Goal: Information Seeking & Learning: Compare options

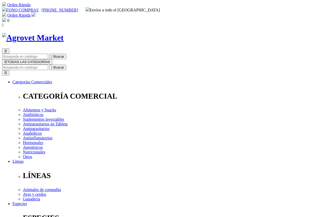
click at [48, 65] on input "Buscar" at bounding box center [25, 67] width 46 height 5
type input "TRIVERF"
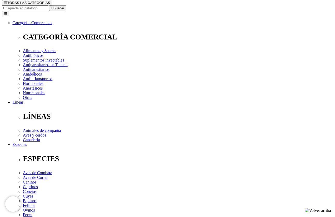
scroll to position [60, 0]
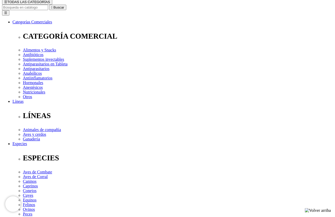
select select "36"
select select "414"
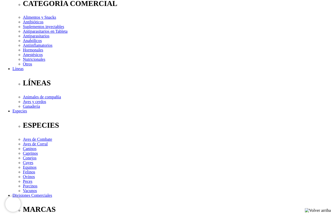
scroll to position [88, 0]
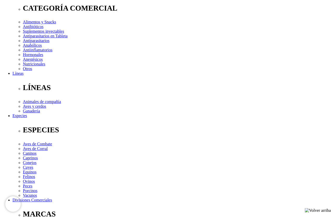
select select "36"
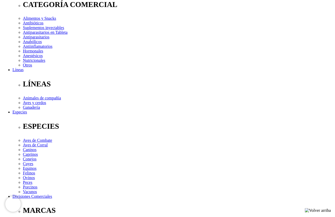
scroll to position [81, 0]
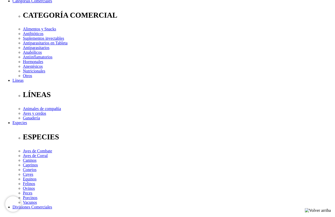
select select "414"
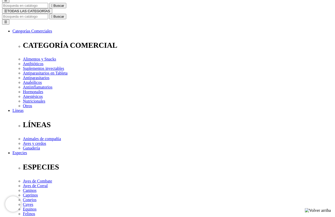
scroll to position [51, 0]
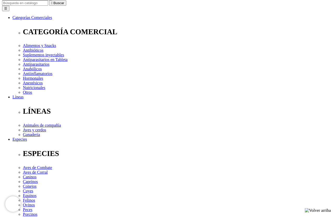
scroll to position [58, 0]
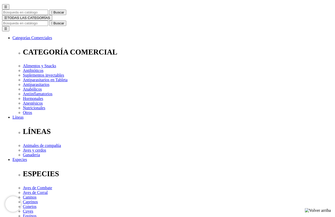
scroll to position [46, 0]
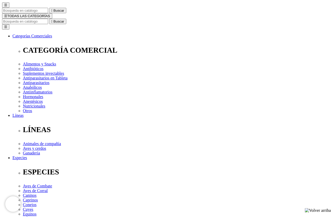
select select "36"
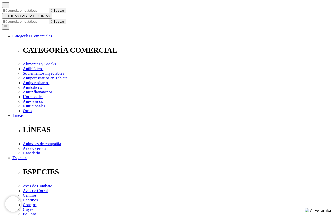
radio input "true"
select select "0"
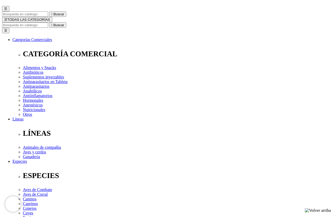
scroll to position [41, 0]
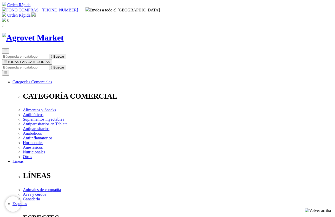
click at [48, 65] on input "Buscar" at bounding box center [25, 67] width 46 height 5
type input "TRIVERFEN"
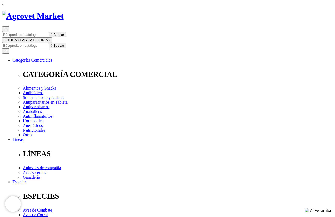
scroll to position [23, 0]
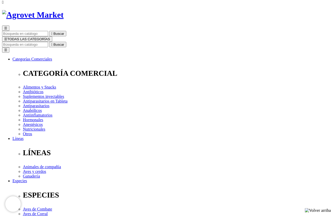
select select "36"
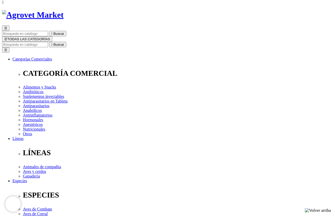
radio input "true"
select select "37"
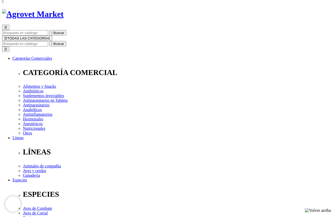
scroll to position [23, 0]
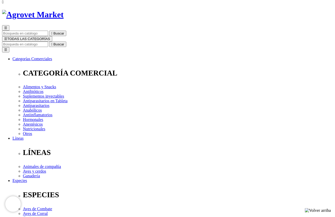
select select "82"
select select "37"
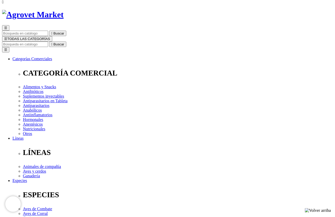
select select "37"
